Goal: Task Accomplishment & Management: Use online tool/utility

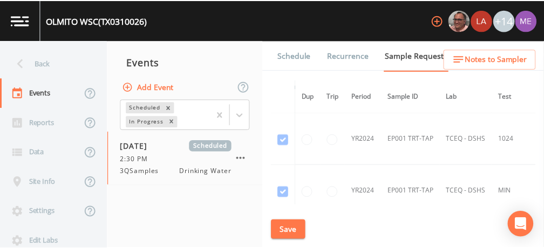
scroll to position [1715, 0]
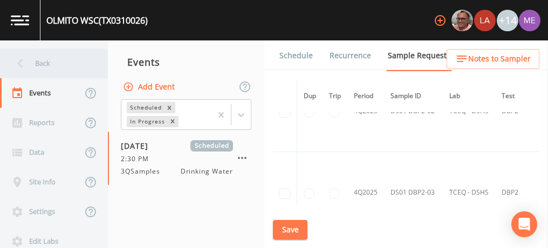
click at [43, 65] on div "Back" at bounding box center [48, 64] width 97 height 30
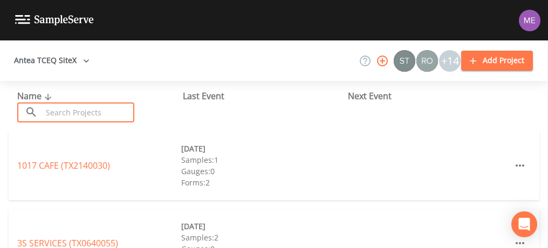
click at [78, 115] on input "text" at bounding box center [88, 112] width 92 height 20
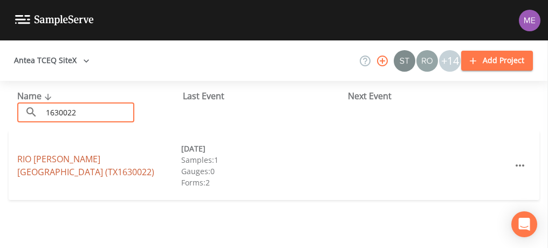
type input "1630022"
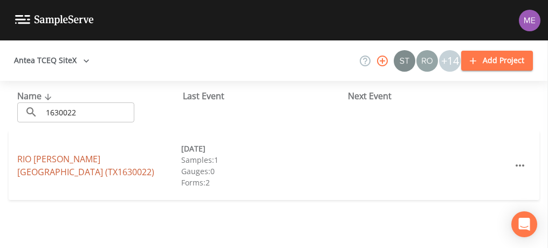
click at [39, 169] on link "[GEOGRAPHIC_DATA][PERSON_NAME] (TX1630022)" at bounding box center [85, 165] width 137 height 25
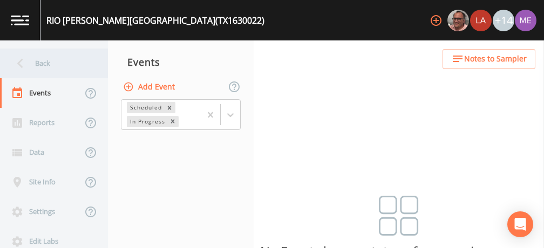
click at [46, 69] on div "Back" at bounding box center [48, 64] width 97 height 30
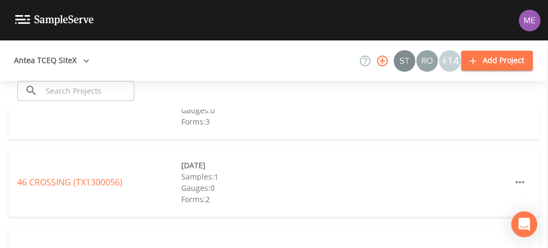
scroll to position [141, 0]
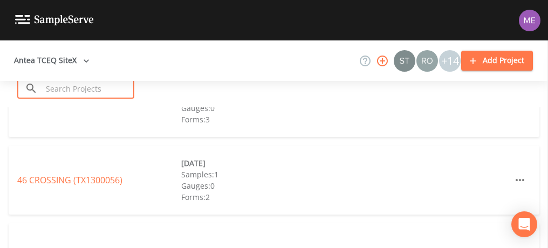
click at [63, 89] on input "text" at bounding box center [88, 89] width 92 height 20
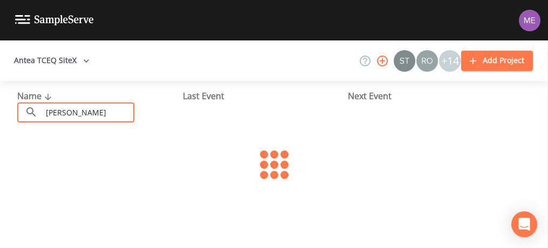
scroll to position [0, 0]
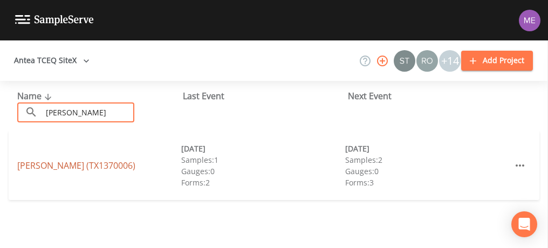
type input "[PERSON_NAME]"
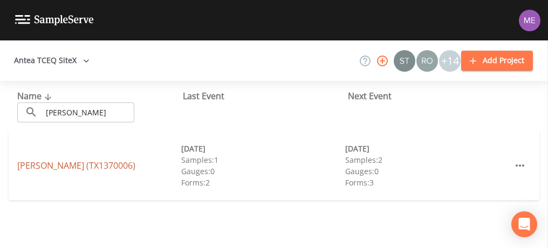
click at [46, 167] on link "[PERSON_NAME] (TX1370006)" at bounding box center [76, 166] width 118 height 12
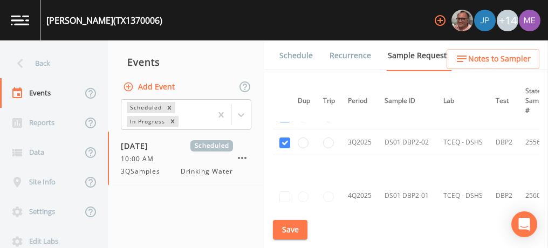
scroll to position [1025, 6]
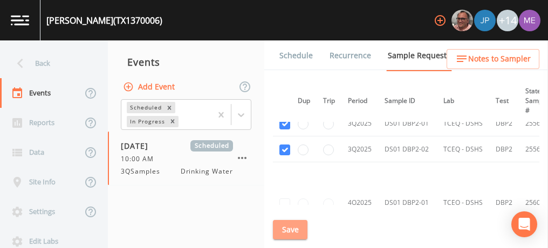
click at [280, 222] on button "Save" at bounding box center [290, 230] width 35 height 20
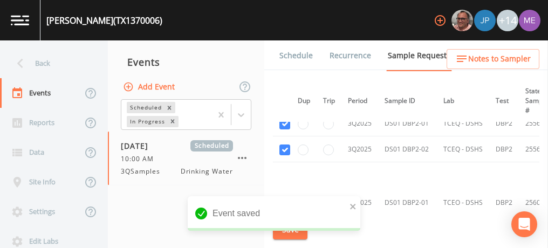
click at [302, 52] on link "Schedule" at bounding box center [296, 55] width 37 height 30
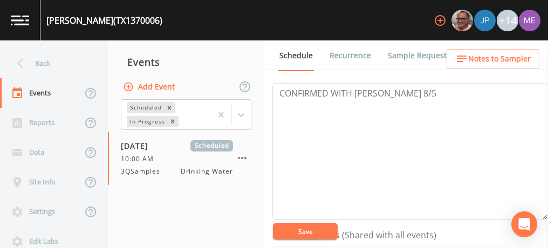
scroll to position [151, 0]
